Goal: Task Accomplishment & Management: Manage account settings

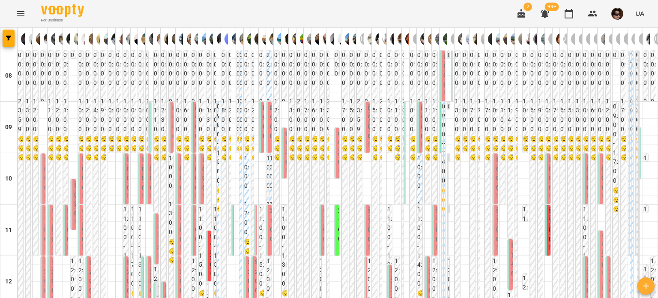
scroll to position [558, 0]
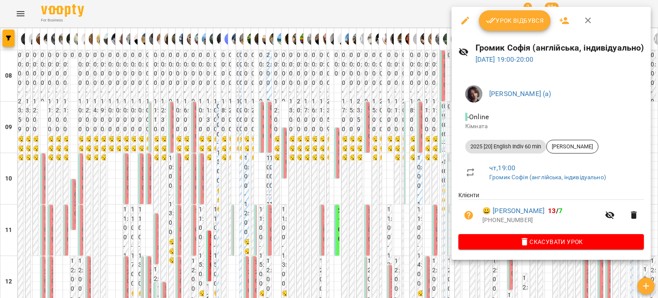
click at [304, 80] on div at bounding box center [329, 149] width 658 height 298
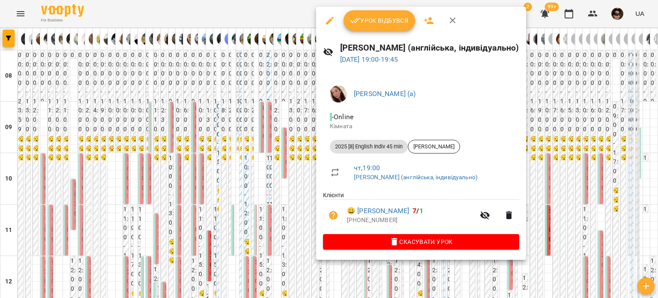
click at [275, 80] on div at bounding box center [329, 149] width 658 height 298
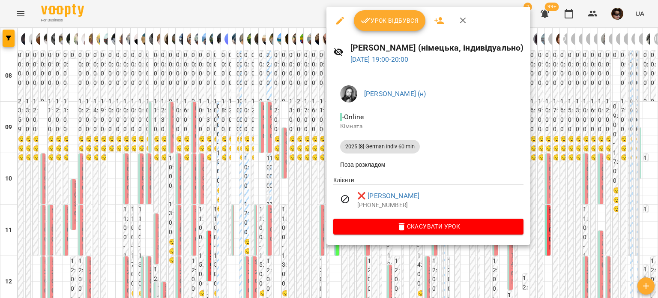
click at [307, 83] on div at bounding box center [329, 149] width 658 height 298
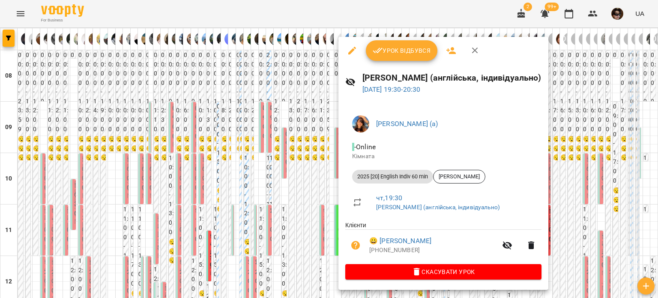
click at [333, 95] on div at bounding box center [329, 149] width 658 height 298
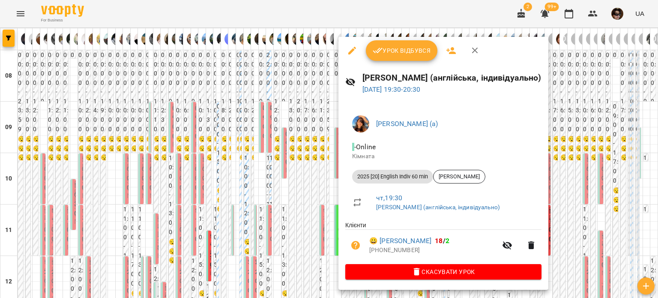
click at [302, 103] on div at bounding box center [329, 149] width 658 height 298
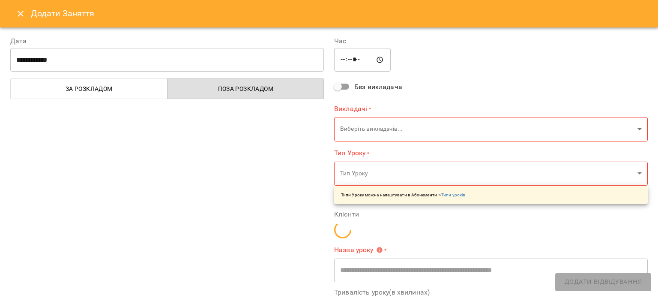
type input "**********"
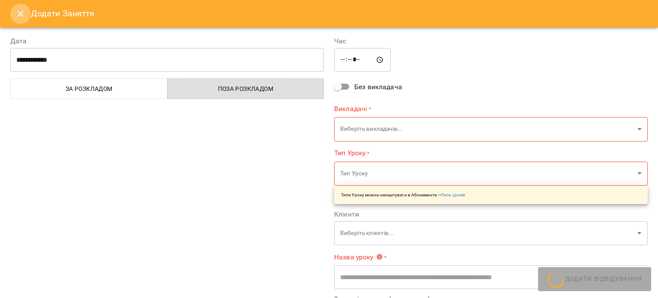
click at [18, 11] on icon "Close" at bounding box center [20, 14] width 10 height 10
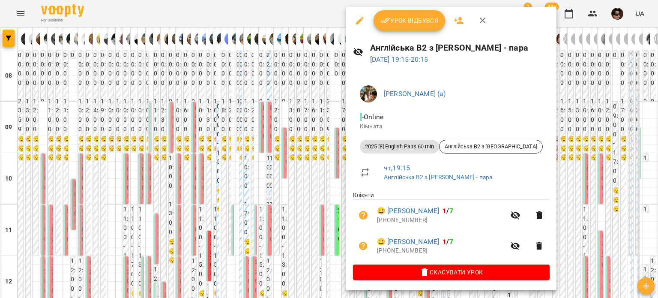
click at [302, 109] on div at bounding box center [329, 149] width 658 height 298
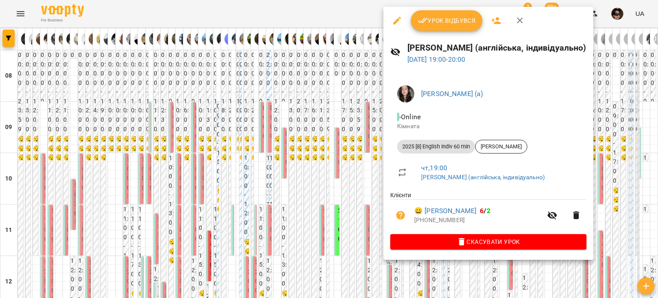
click at [322, 98] on div at bounding box center [329, 149] width 658 height 298
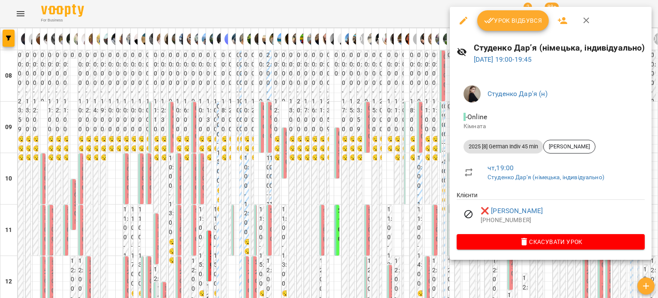
click at [400, 106] on div at bounding box center [329, 149] width 658 height 298
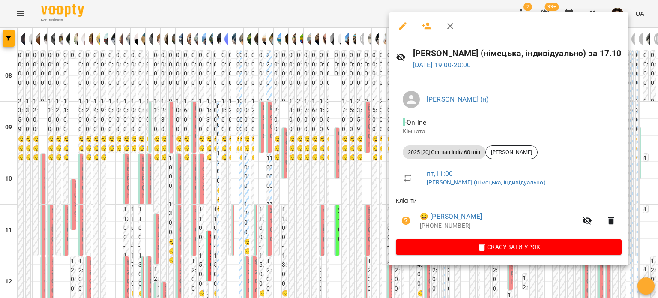
click at [332, 106] on div at bounding box center [329, 149] width 658 height 298
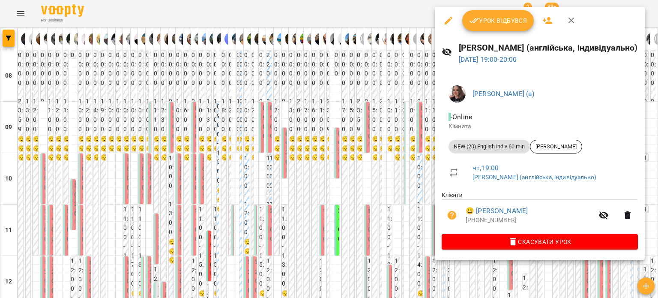
drag, startPoint x: 362, startPoint y: 110, endPoint x: 499, endPoint y: 204, distance: 166.1
click at [499, 204] on div "Урок відбувся Гастінгс Катерина (англійська, індивідуально) 16 жовт 2025 19:00 …" at bounding box center [329, 149] width 658 height 298
click at [399, 109] on div at bounding box center [329, 149] width 658 height 298
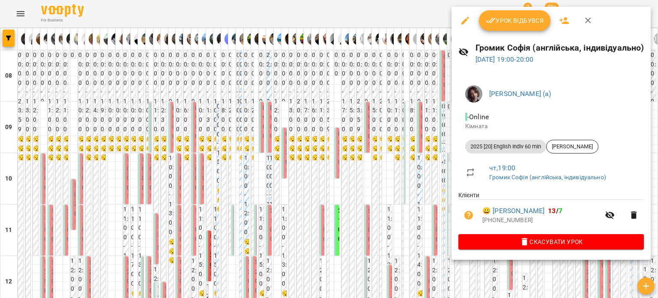
click at [390, 105] on div at bounding box center [329, 149] width 658 height 298
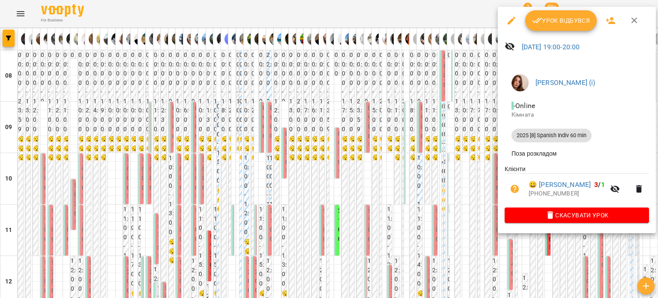
click at [373, 96] on div at bounding box center [329, 149] width 658 height 298
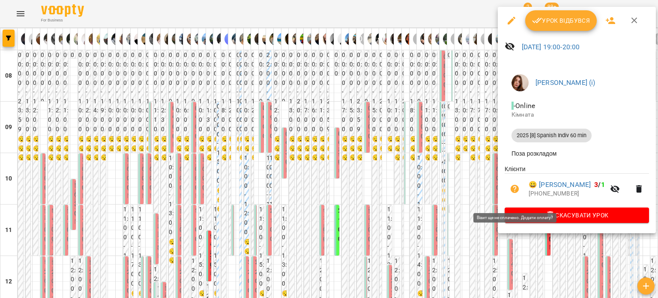
click at [464, 114] on div at bounding box center [329, 149] width 658 height 298
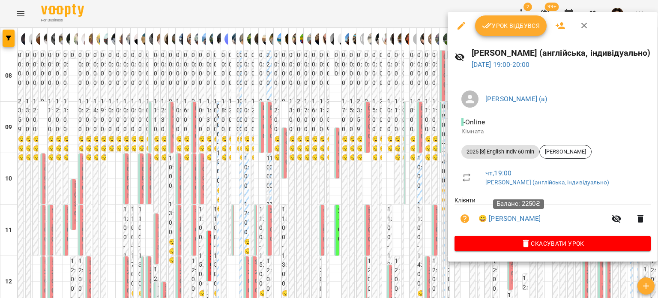
drag, startPoint x: 526, startPoint y: 223, endPoint x: 410, endPoint y: 101, distance: 168.4
click at [410, 101] on div at bounding box center [329, 149] width 658 height 298
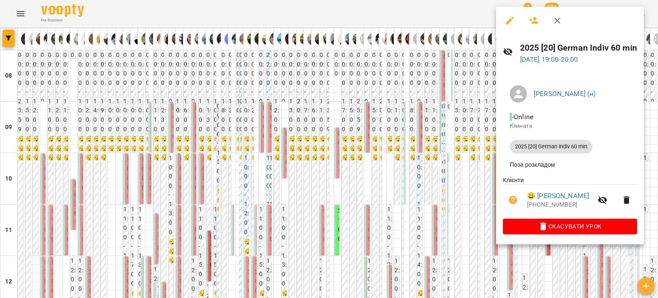
click at [477, 104] on div at bounding box center [329, 149] width 658 height 298
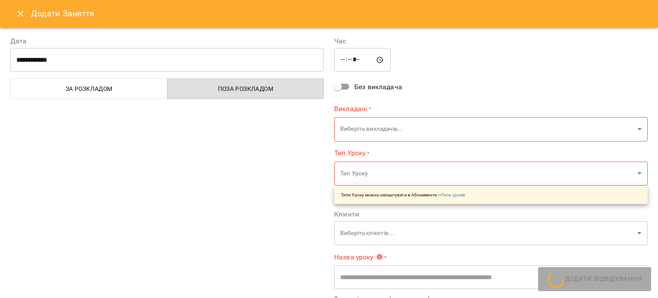
type input "**********"
click at [21, 18] on icon "Close" at bounding box center [20, 14] width 10 height 10
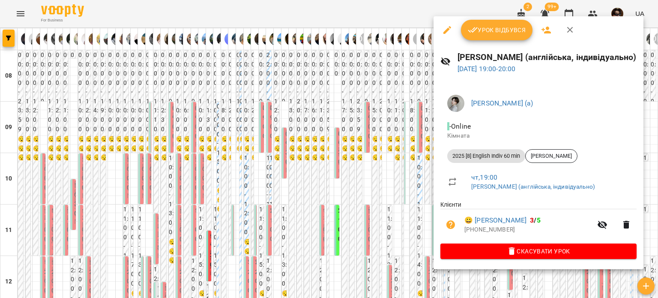
click at [369, 105] on div at bounding box center [329, 149] width 658 height 298
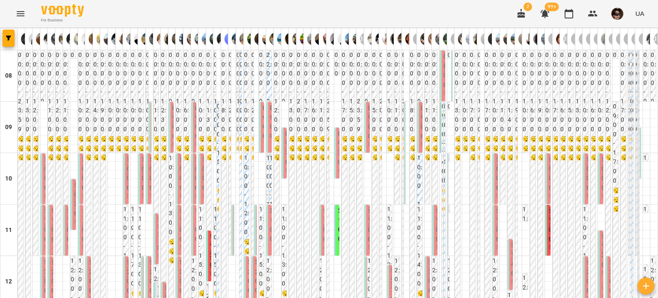
scroll to position [580, 0]
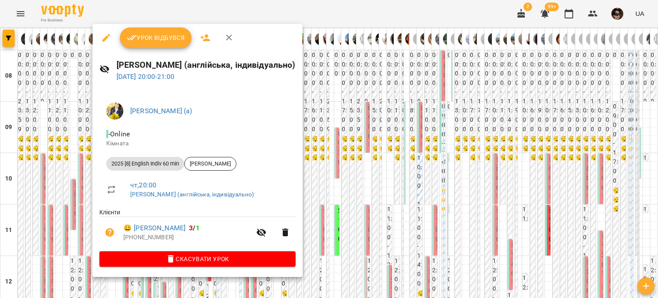
click at [52, 101] on div at bounding box center [329, 149] width 658 height 298
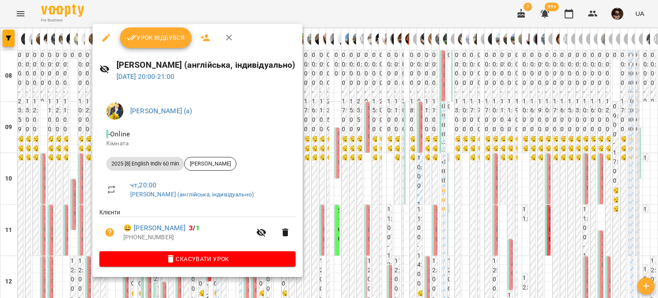
click at [24, 85] on div at bounding box center [329, 149] width 658 height 298
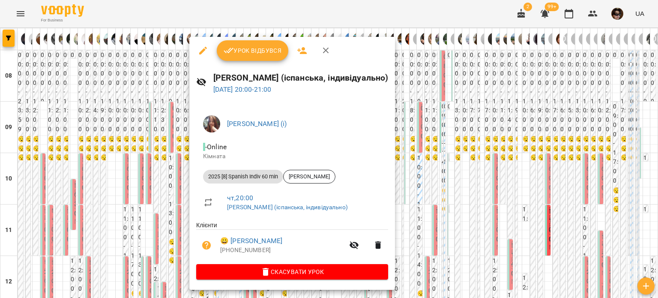
drag, startPoint x: 148, startPoint y: 109, endPoint x: 185, endPoint y: 143, distance: 50.6
click at [184, 142] on div at bounding box center [329, 149] width 658 height 298
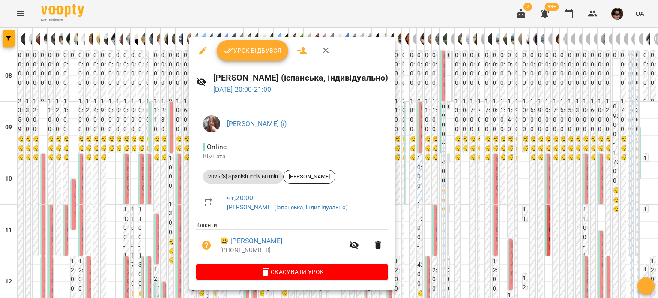
click at [146, 95] on div at bounding box center [329, 149] width 658 height 298
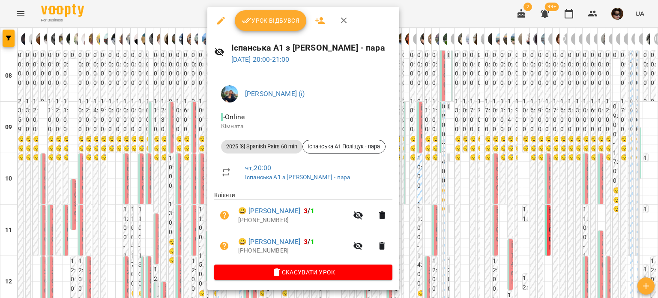
click at [178, 128] on div at bounding box center [329, 149] width 658 height 298
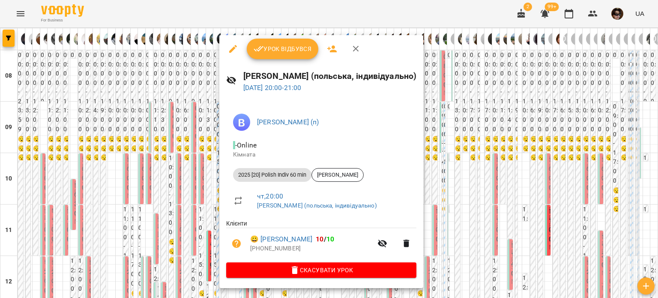
click at [203, 125] on div at bounding box center [329, 149] width 658 height 298
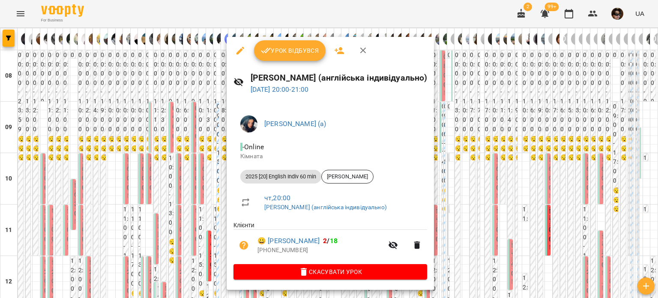
click at [203, 116] on div at bounding box center [329, 149] width 658 height 298
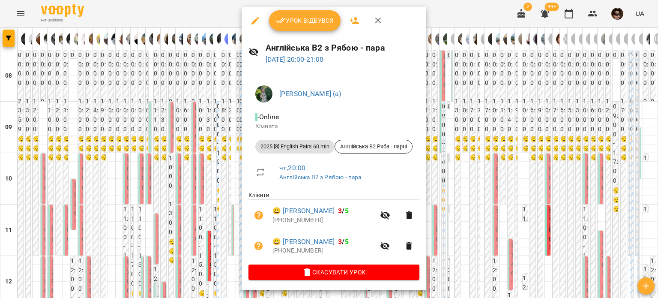
click at [224, 125] on div at bounding box center [329, 149] width 658 height 298
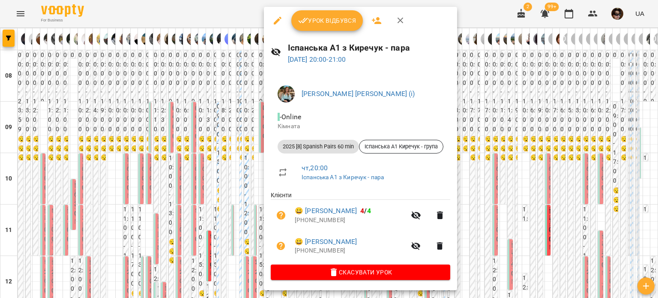
click at [232, 122] on div at bounding box center [329, 149] width 658 height 298
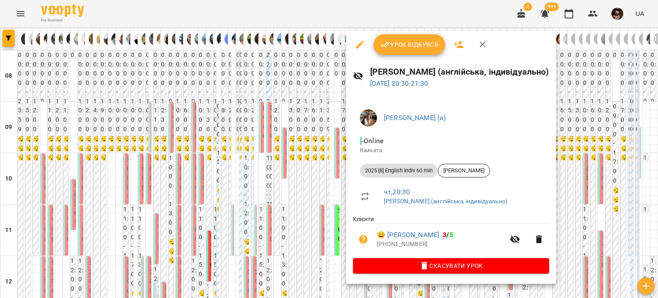
click at [300, 122] on div at bounding box center [329, 149] width 658 height 298
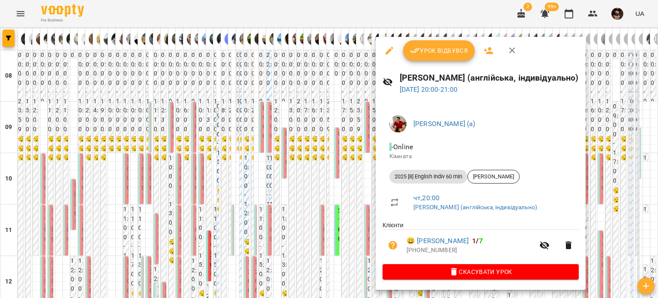
click at [348, 117] on div at bounding box center [329, 149] width 658 height 298
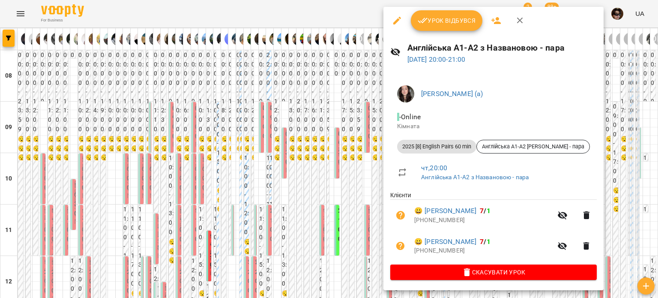
click at [307, 112] on div at bounding box center [329, 149] width 658 height 298
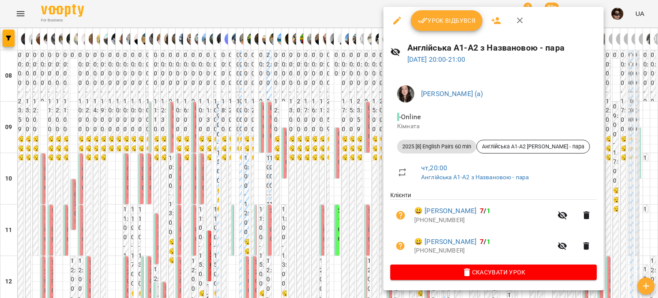
click at [380, 128] on div at bounding box center [329, 149] width 658 height 298
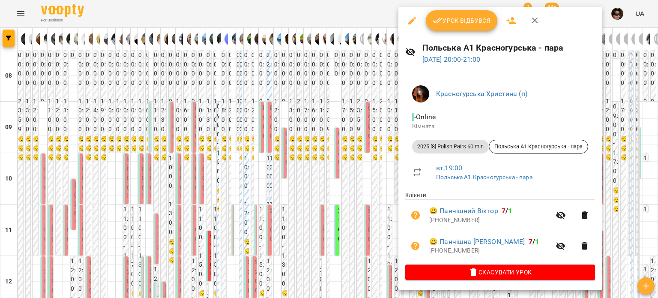
drag, startPoint x: 378, startPoint y: 127, endPoint x: 441, endPoint y: 198, distance: 94.6
click at [441, 198] on div "Урок відбувся Польська А1 Красногурська - пара 16 жовт 2025 20:00 - 21:00 Красн…" at bounding box center [329, 149] width 658 height 298
click at [349, 135] on div at bounding box center [329, 149] width 658 height 298
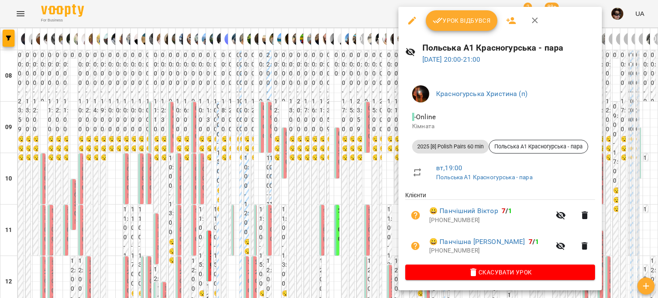
click at [363, 127] on div at bounding box center [329, 149] width 658 height 298
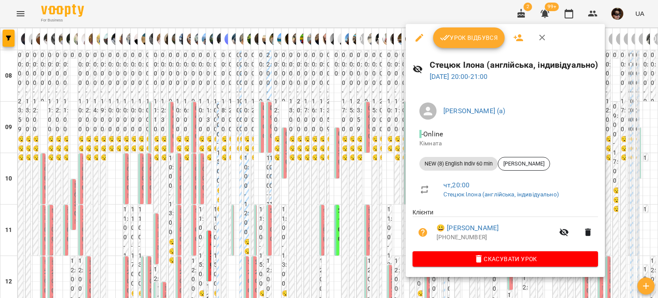
click at [389, 110] on div at bounding box center [329, 149] width 658 height 298
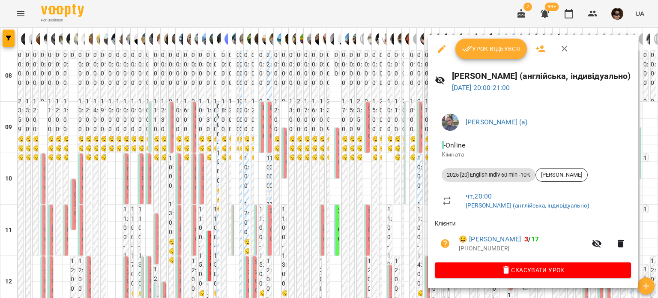
click at [390, 130] on div at bounding box center [329, 149] width 658 height 298
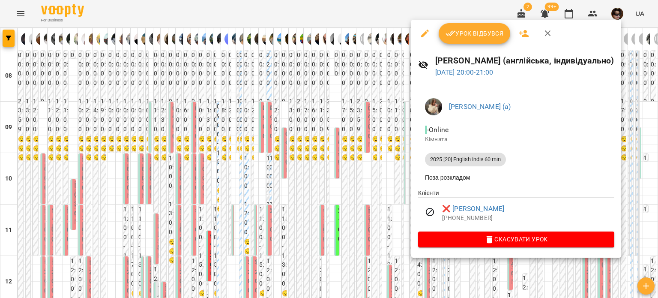
click at [374, 130] on div at bounding box center [329, 149] width 658 height 298
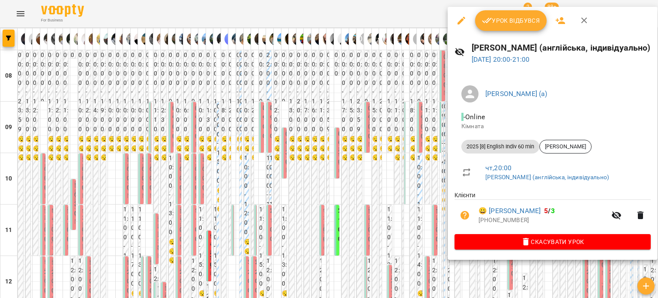
click at [439, 137] on div at bounding box center [329, 149] width 658 height 298
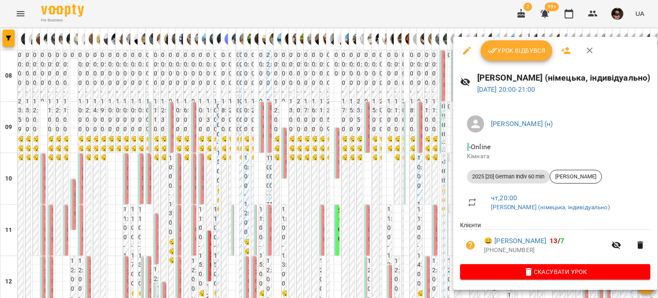
click at [424, 168] on div at bounding box center [329, 149] width 658 height 298
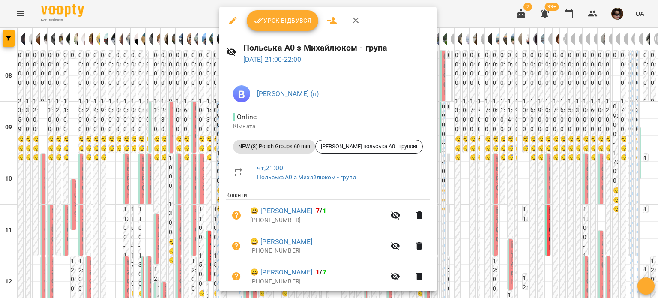
click at [206, 136] on div at bounding box center [329, 149] width 658 height 298
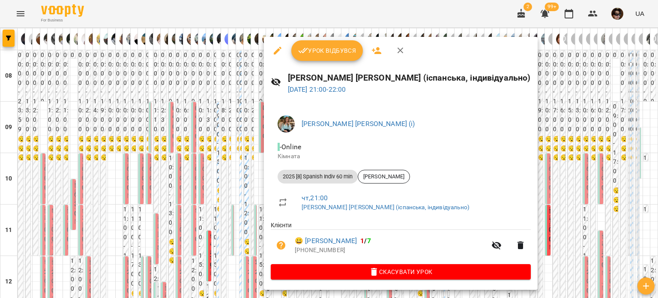
click at [249, 170] on div at bounding box center [329, 149] width 658 height 298
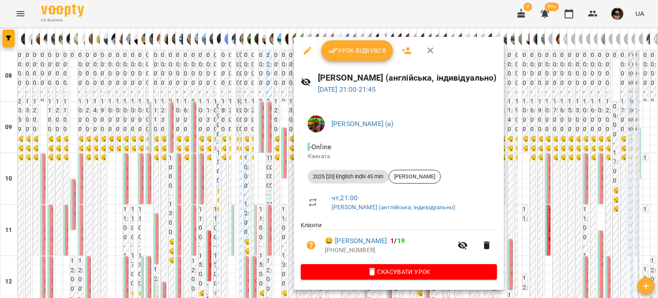
click at [276, 164] on div at bounding box center [329, 149] width 658 height 298
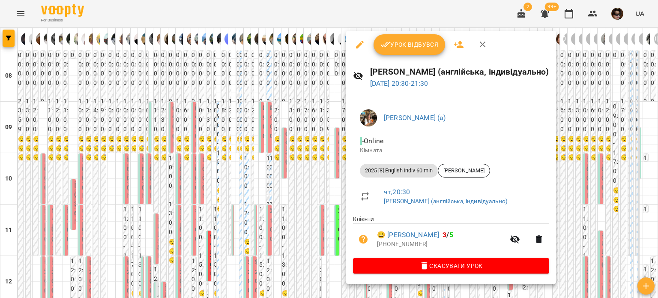
click at [331, 159] on div at bounding box center [329, 149] width 658 height 298
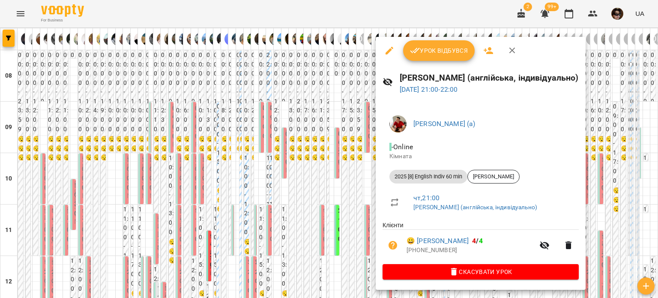
click at [349, 168] on div at bounding box center [329, 149] width 658 height 298
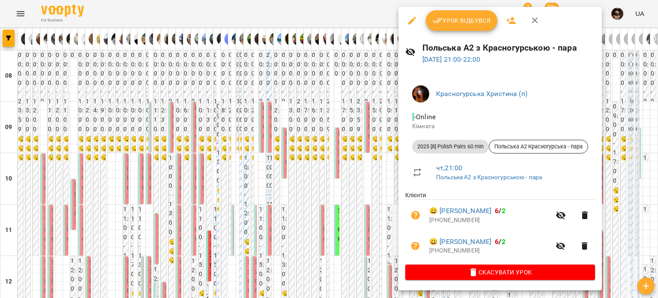
click at [361, 166] on div at bounding box center [329, 149] width 658 height 298
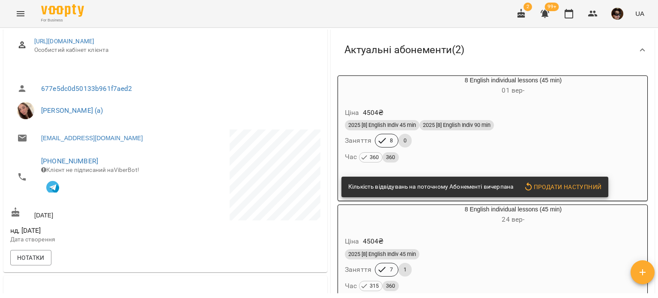
scroll to position [115, 0]
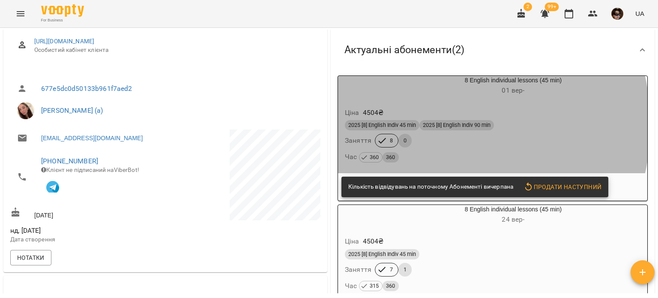
click at [417, 125] on span "2025 [8] English Indiv 45 min" at bounding box center [382, 125] width 75 height 8
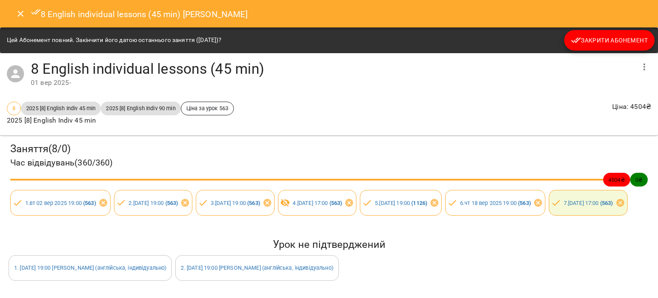
click at [606, 43] on span "Закрити Абонемент" at bounding box center [609, 40] width 77 height 10
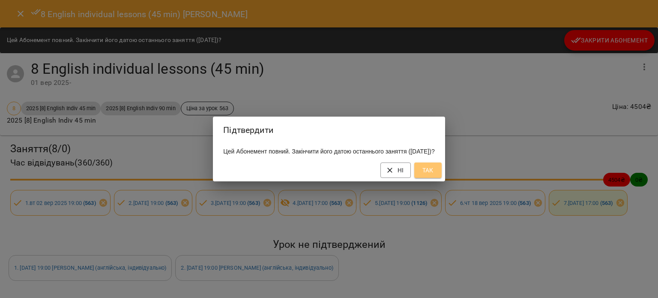
click at [435, 173] on span "Так" at bounding box center [428, 170] width 14 height 10
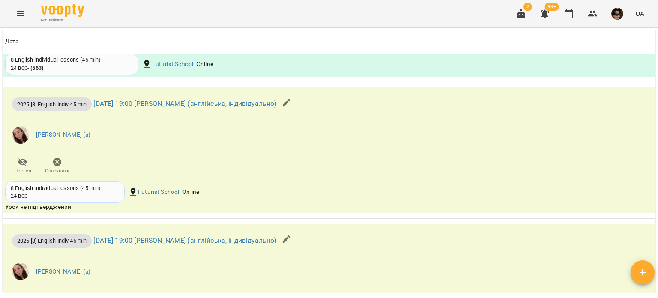
scroll to position [1027, 0]
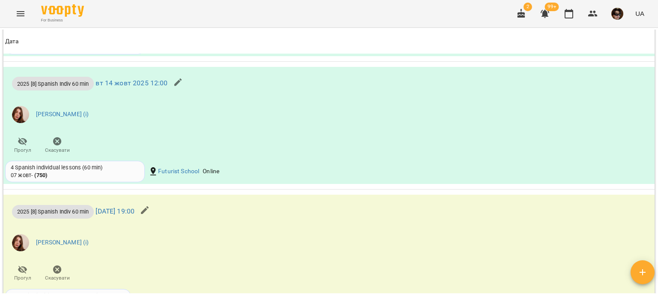
scroll to position [931, 0]
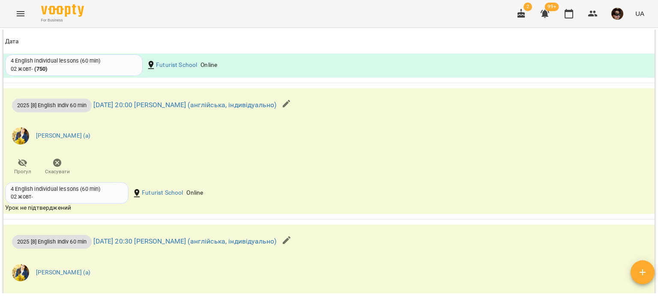
scroll to position [1047, 0]
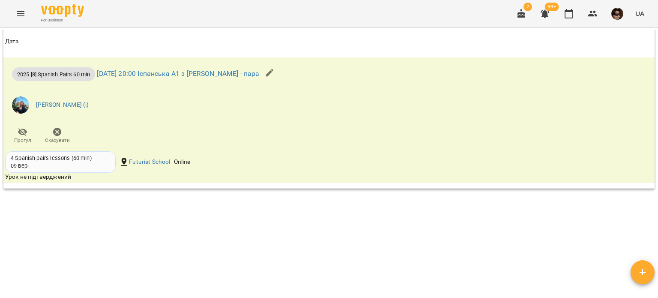
scroll to position [630, 0]
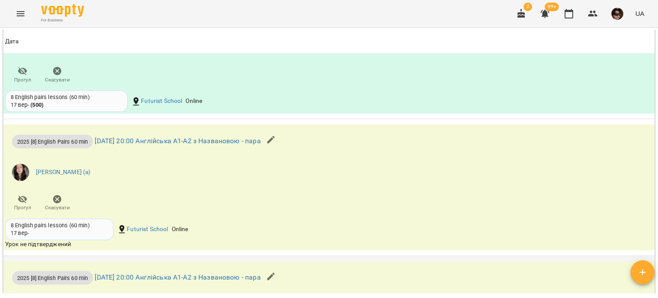
scroll to position [904, 0]
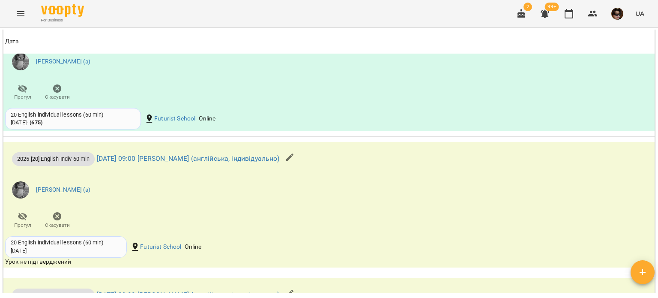
scroll to position [813, 0]
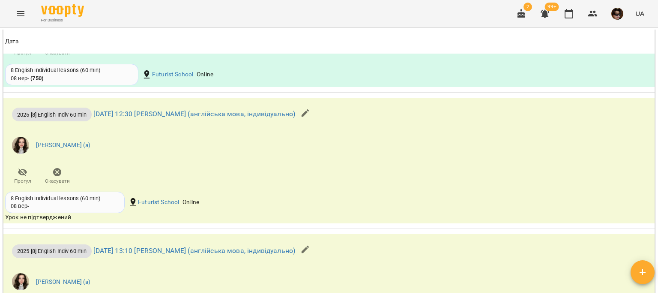
scroll to position [873, 0]
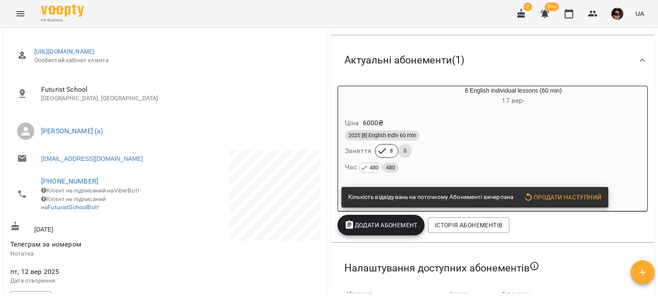
scroll to position [104, 0]
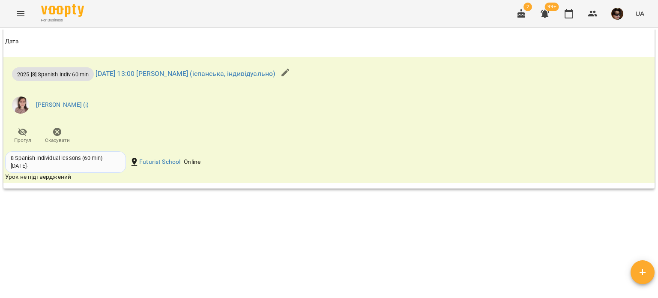
scroll to position [800, 0]
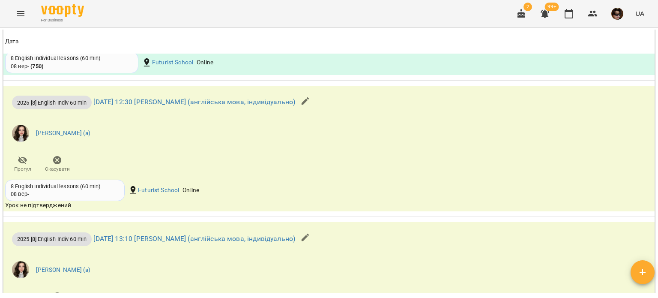
scroll to position [886, 0]
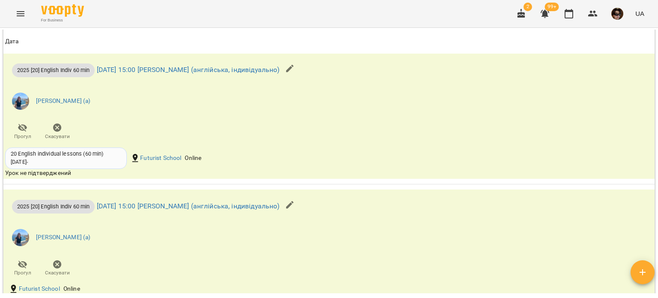
scroll to position [1056, 0]
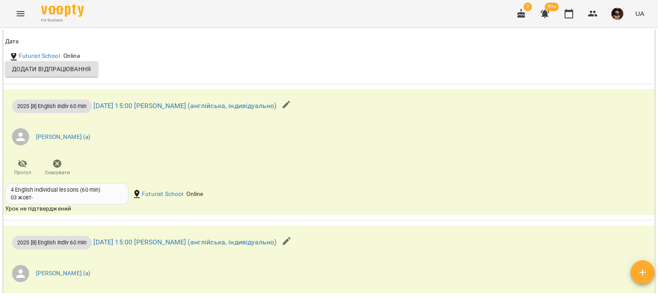
scroll to position [907, 0]
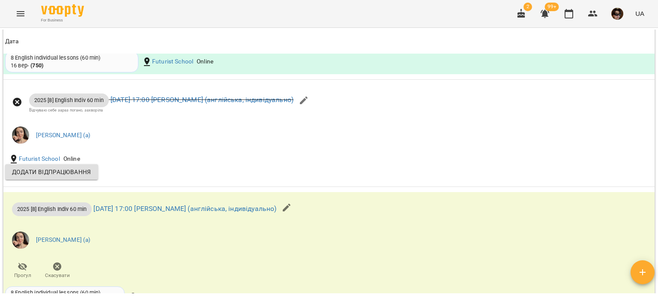
scroll to position [805, 0]
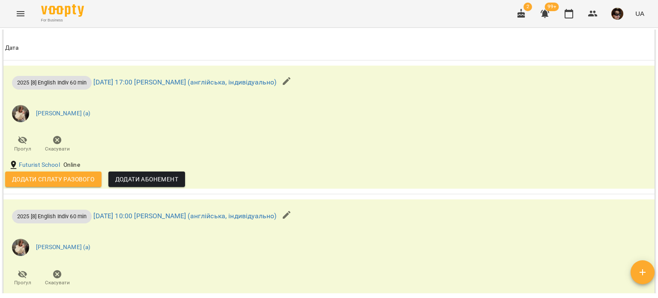
scroll to position [666, 0]
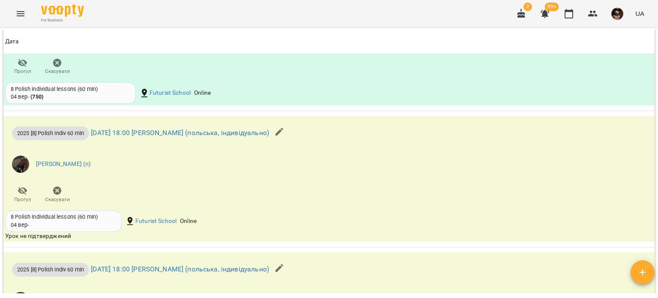
scroll to position [965, 0]
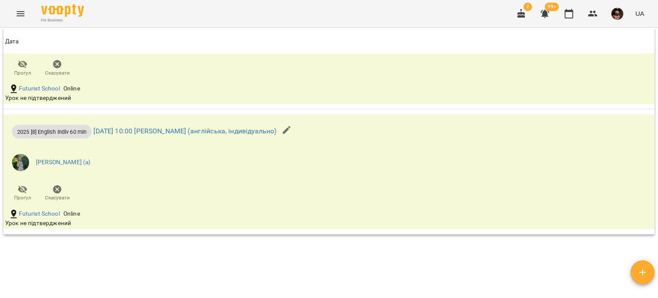
scroll to position [940, 0]
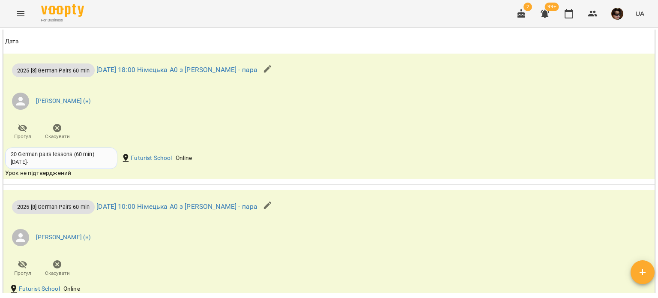
scroll to position [1006, 0]
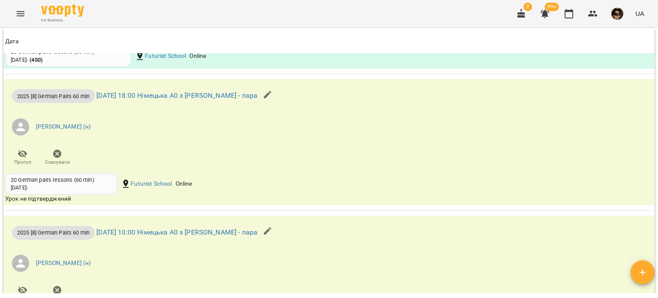
scroll to position [1014, 0]
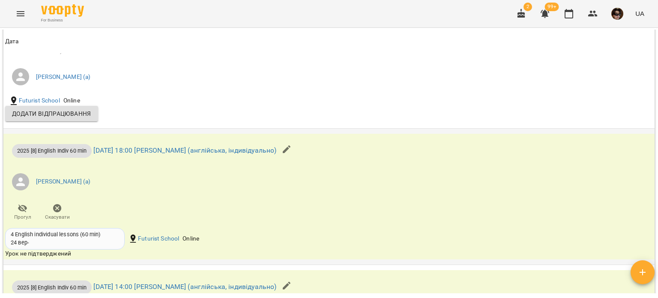
scroll to position [849, 0]
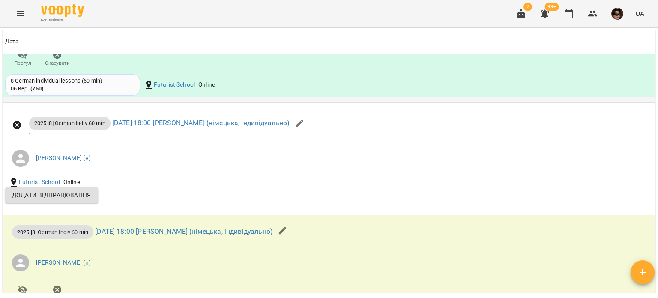
scroll to position [883, 0]
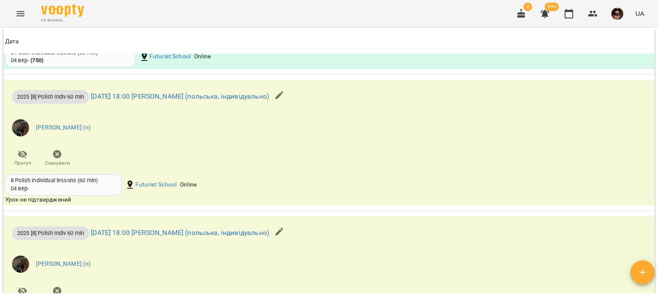
scroll to position [1002, 0]
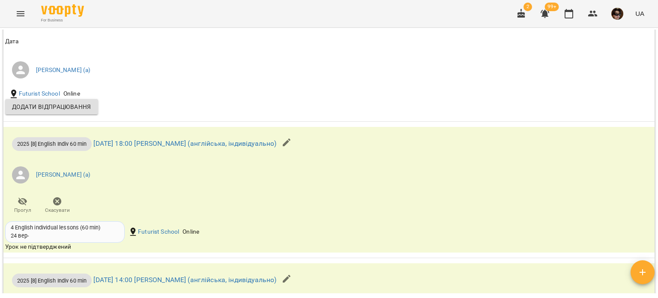
scroll to position [857, 0]
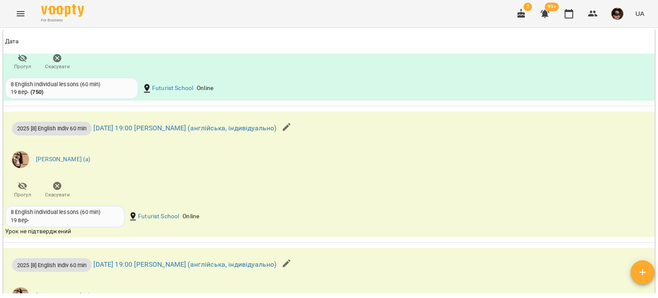
scroll to position [882, 0]
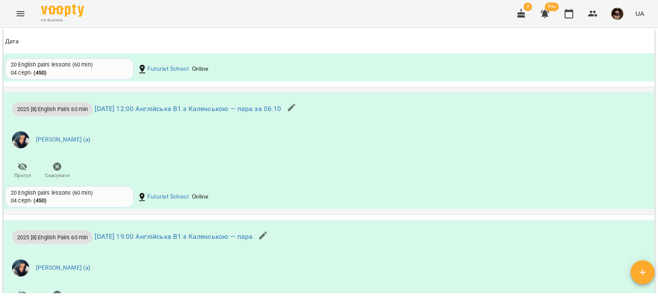
scroll to position [982, 0]
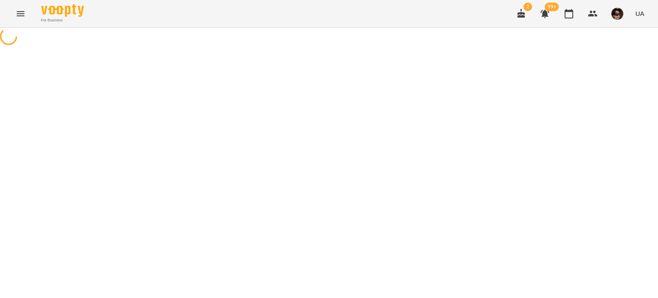
select select "*"
select select "**********"
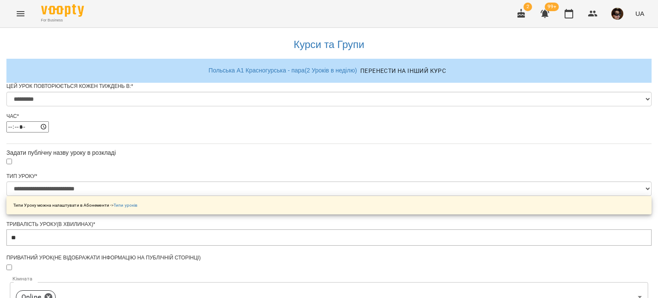
scroll to position [394, 0]
